Goal: Find contact information: Find contact information

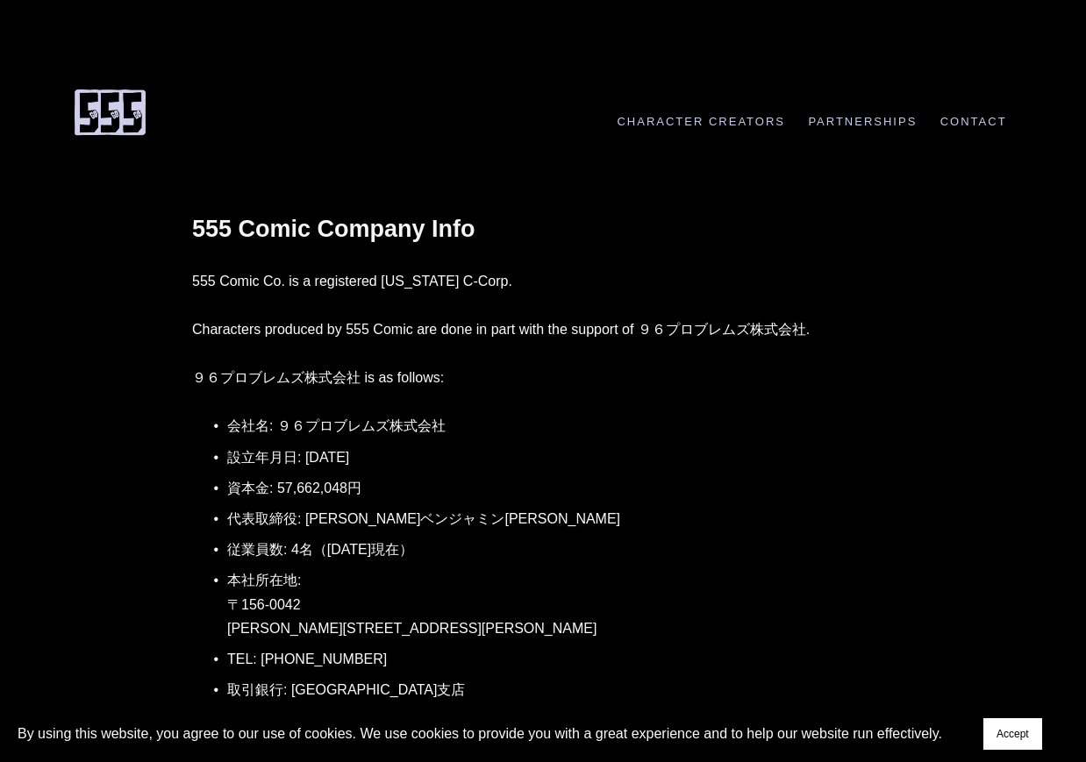
scroll to position [125, 0]
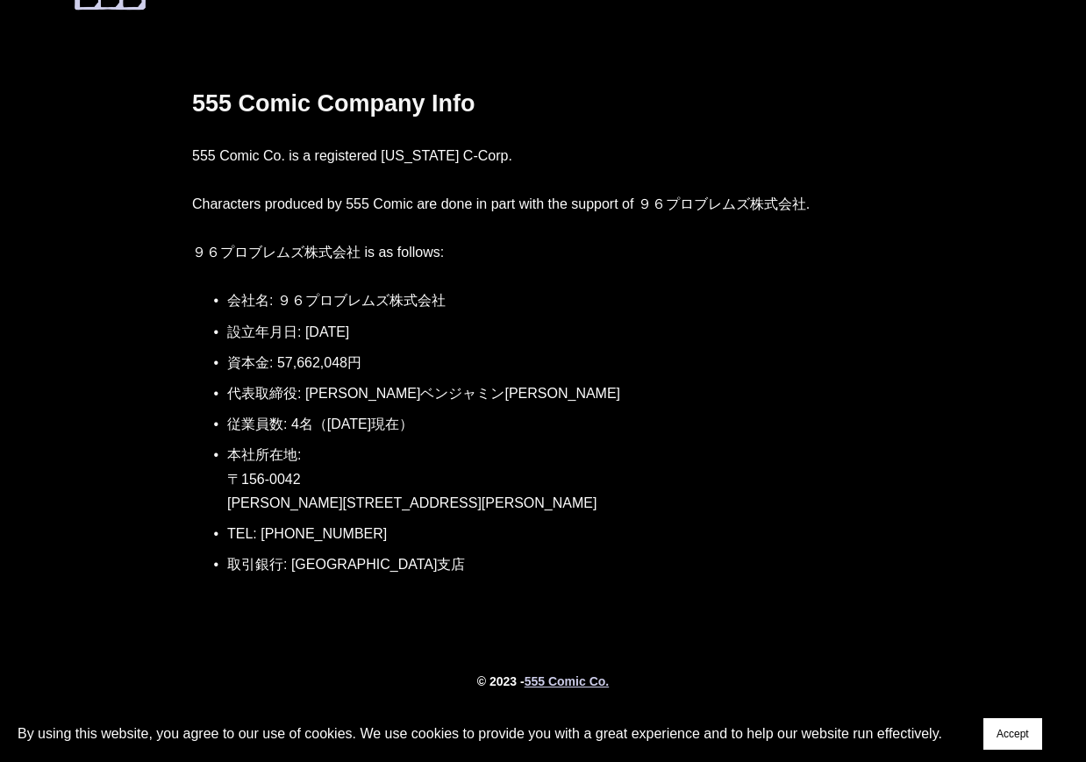
click at [291, 504] on p "本社所在地: [STREET_ADDRESS][PERSON_NAME][PERSON_NAME]" at bounding box center [560, 479] width 667 height 72
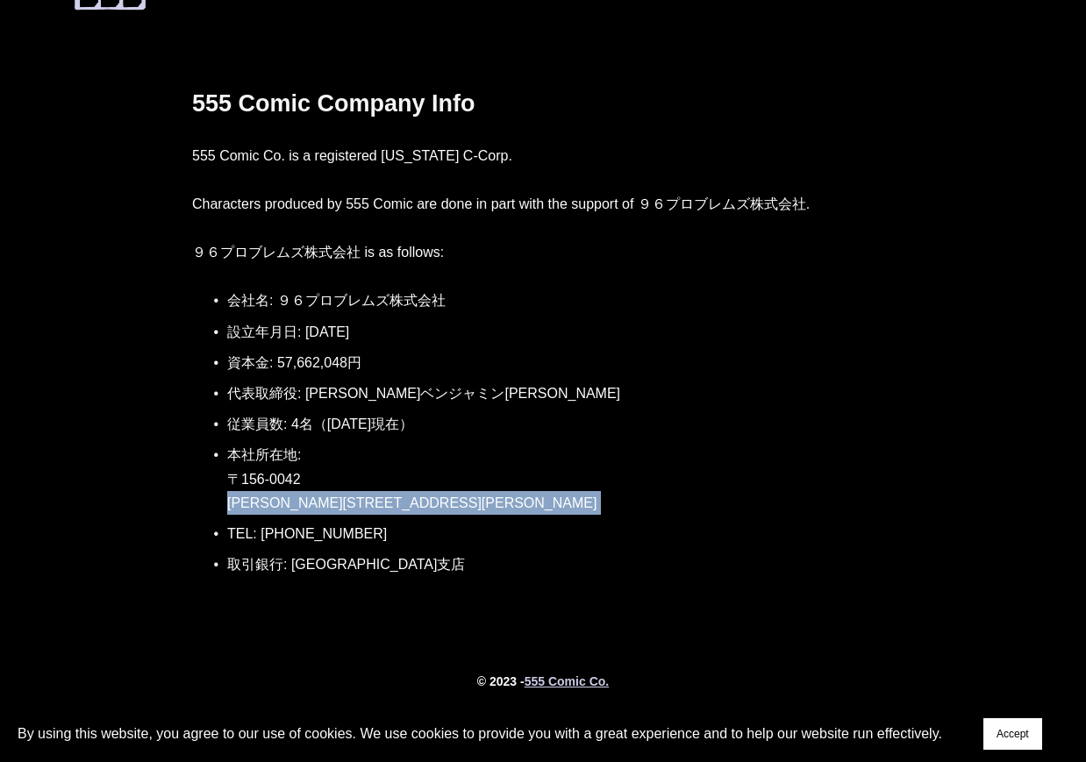
click at [291, 504] on p "本社所在地: [STREET_ADDRESS][PERSON_NAME][PERSON_NAME]" at bounding box center [560, 479] width 667 height 72
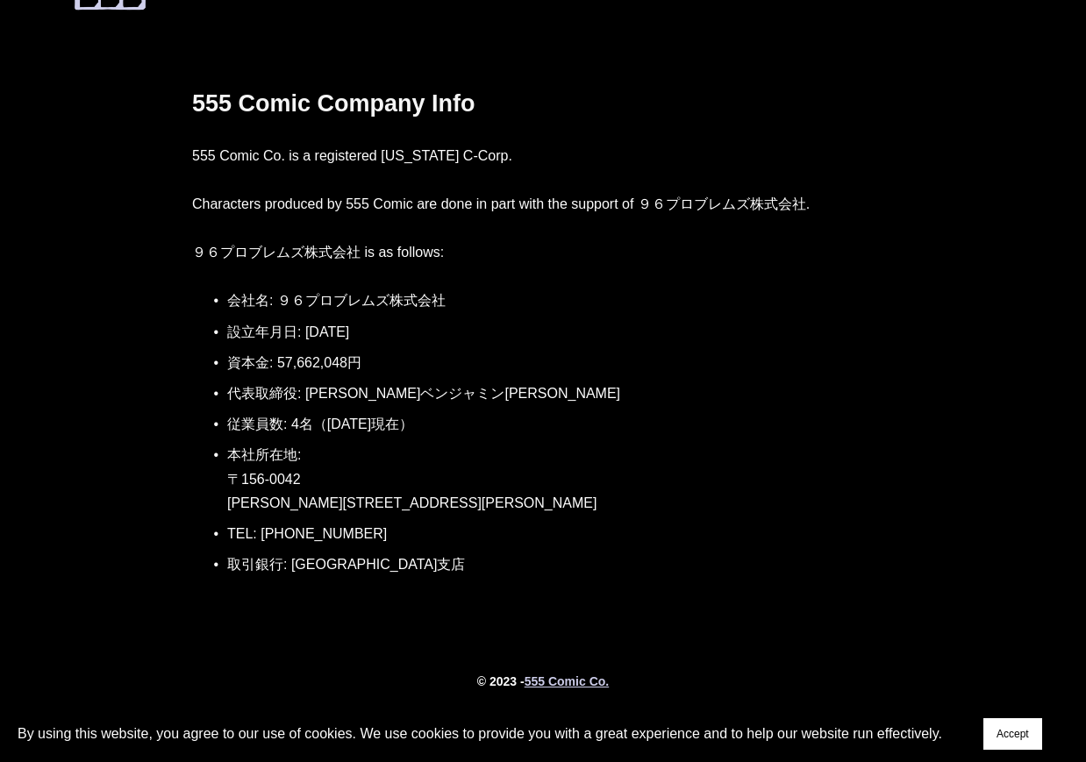
click at [355, 363] on p "資本金: 57,662,048円" at bounding box center [560, 363] width 667 height 24
click at [350, 321] on p "設立年月日: [DATE]" at bounding box center [560, 332] width 667 height 24
click at [296, 437] on ul "会社名: ９６プロブレムズ株式会社 設立年月日: 2015年03月10日 資本金: 57,662,048円 代表取締役: 渡邊ベンジャミン広司 従業員数: 4…" at bounding box center [543, 433] width 702 height 288
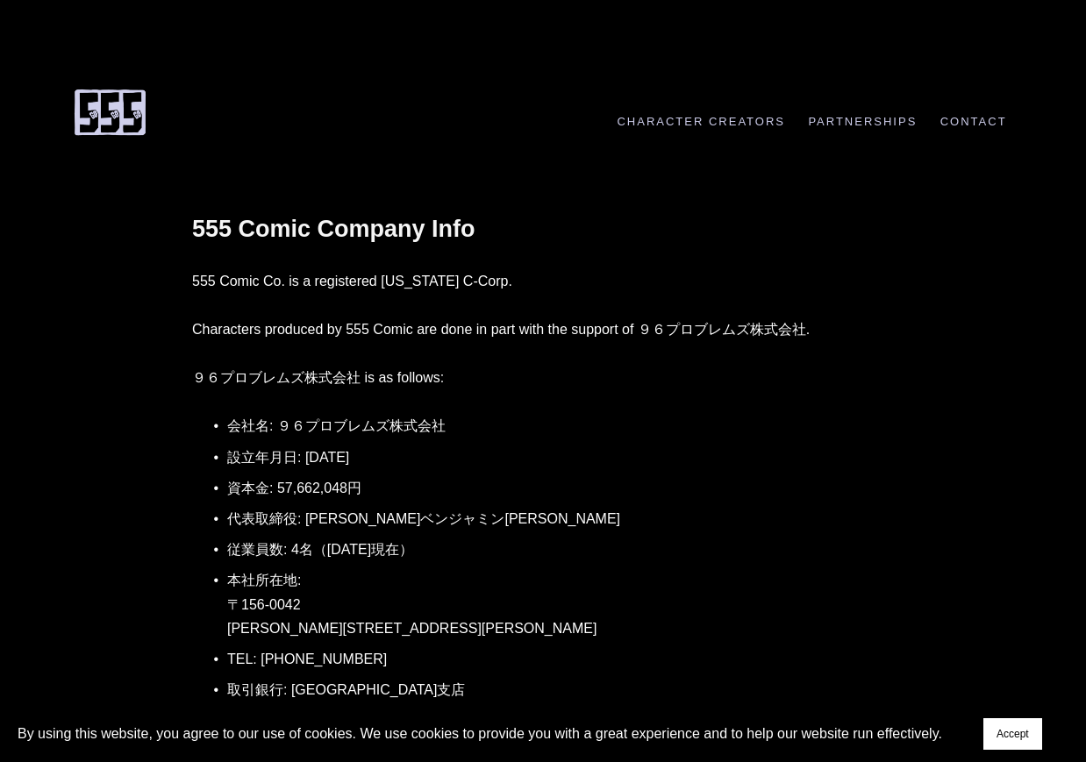
click at [255, 348] on div "555 Comic Company Info 555 Comic Co. is a registered Delaware C-Corp. Character…" at bounding box center [543, 458] width 702 height 489
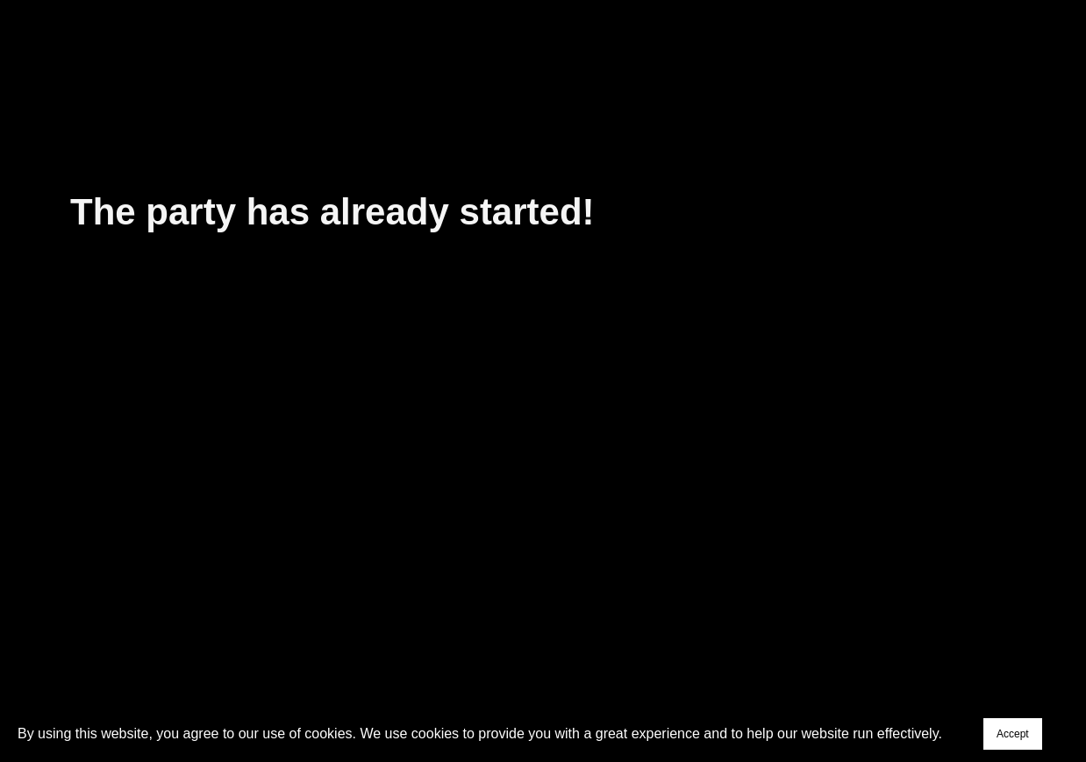
scroll to position [5036, 0]
